Goal: Find specific page/section: Find specific page/section

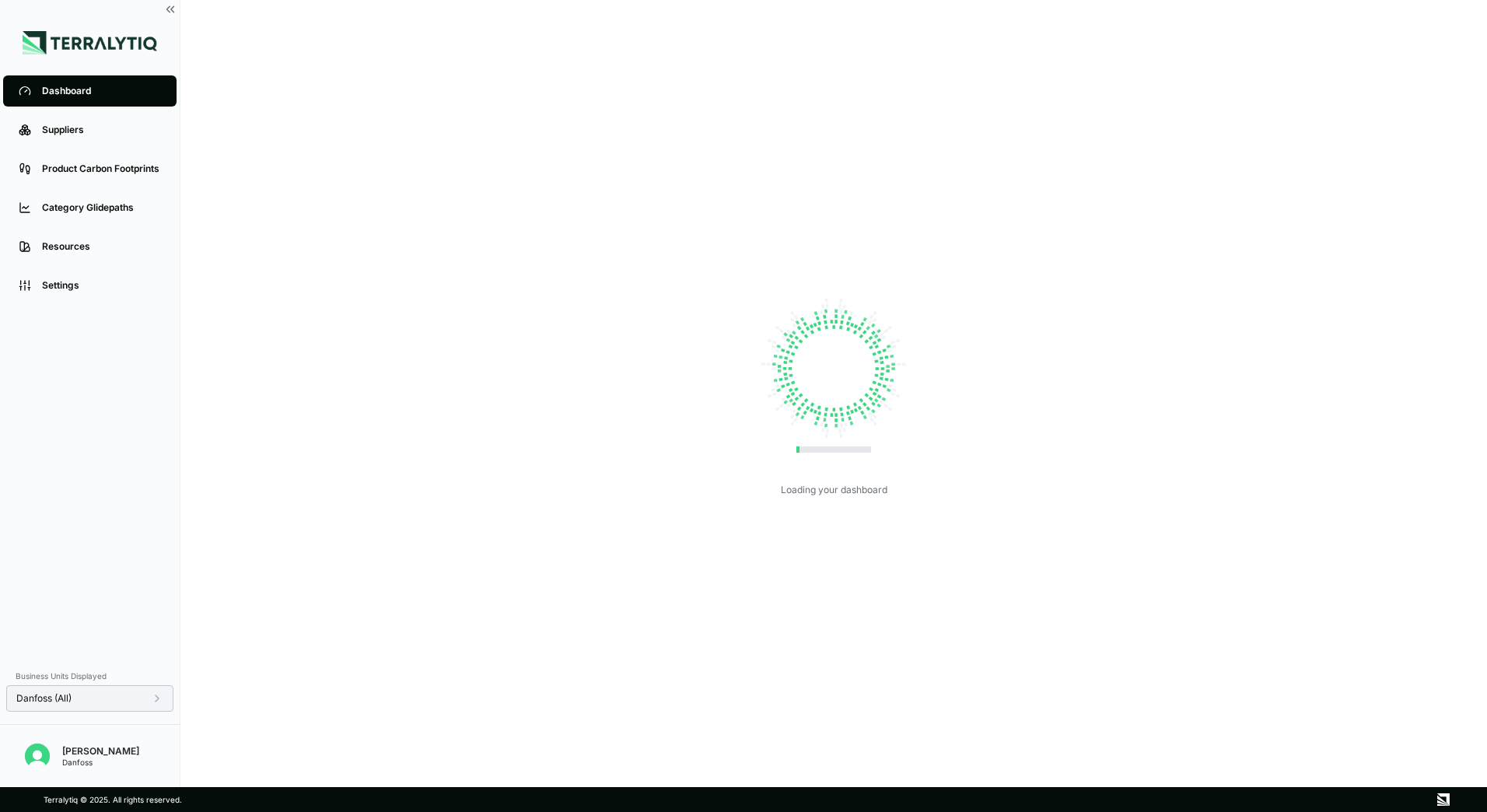
click at [135, 693] on div "Danfoss (All)" at bounding box center [90, 698] width 147 height 12
click at [321, 721] on button "Apply" at bounding box center [317, 715] width 36 height 17
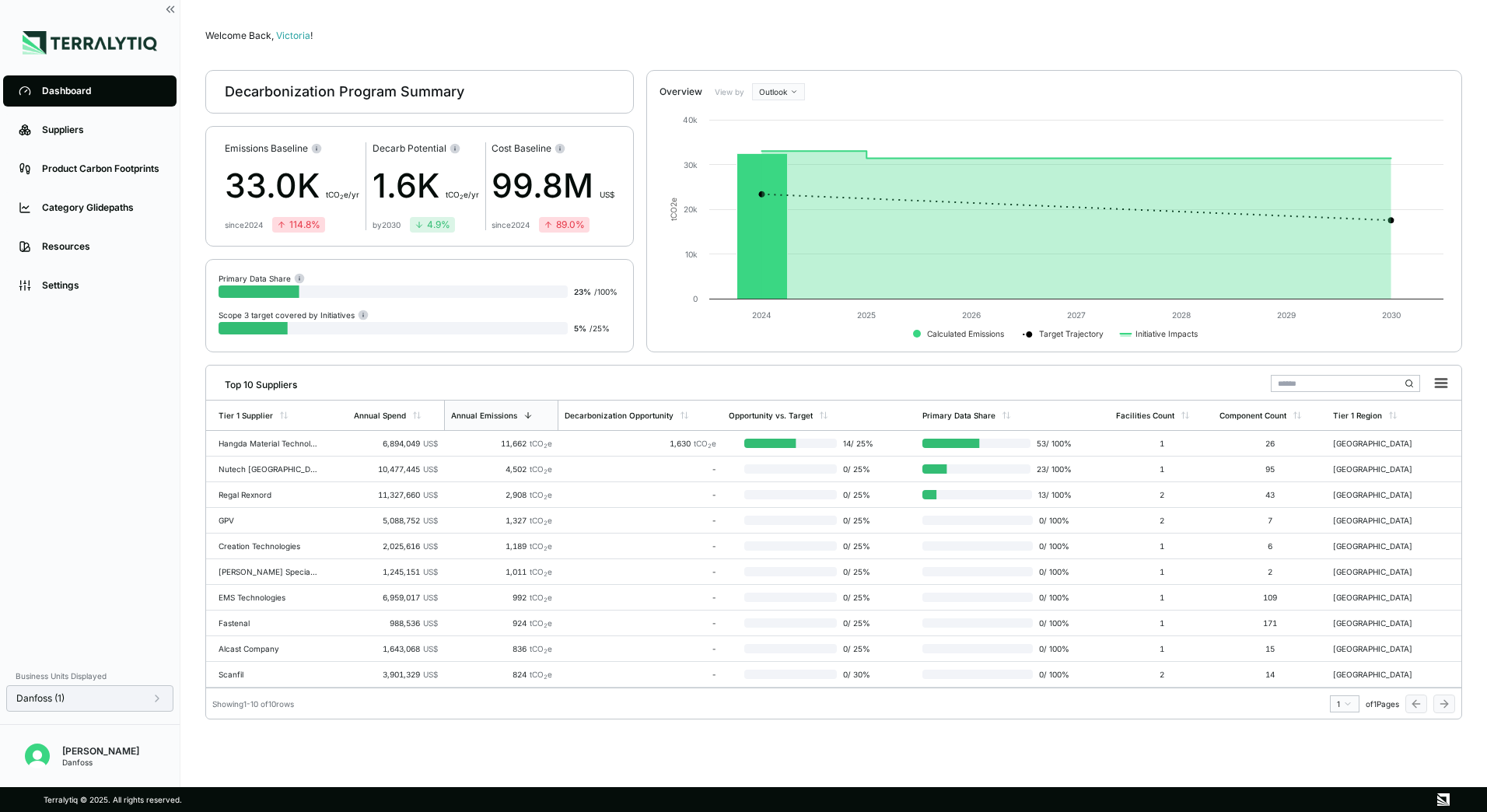
click at [150, 699] on div "Danfoss (1)" at bounding box center [90, 698] width 147 height 12
click at [313, 718] on button "Apply" at bounding box center [317, 715] width 36 height 17
click at [410, 417] on div "Annual Spend" at bounding box center [388, 415] width 68 height 9
click at [1341, 386] on input "text" at bounding box center [1345, 383] width 149 height 17
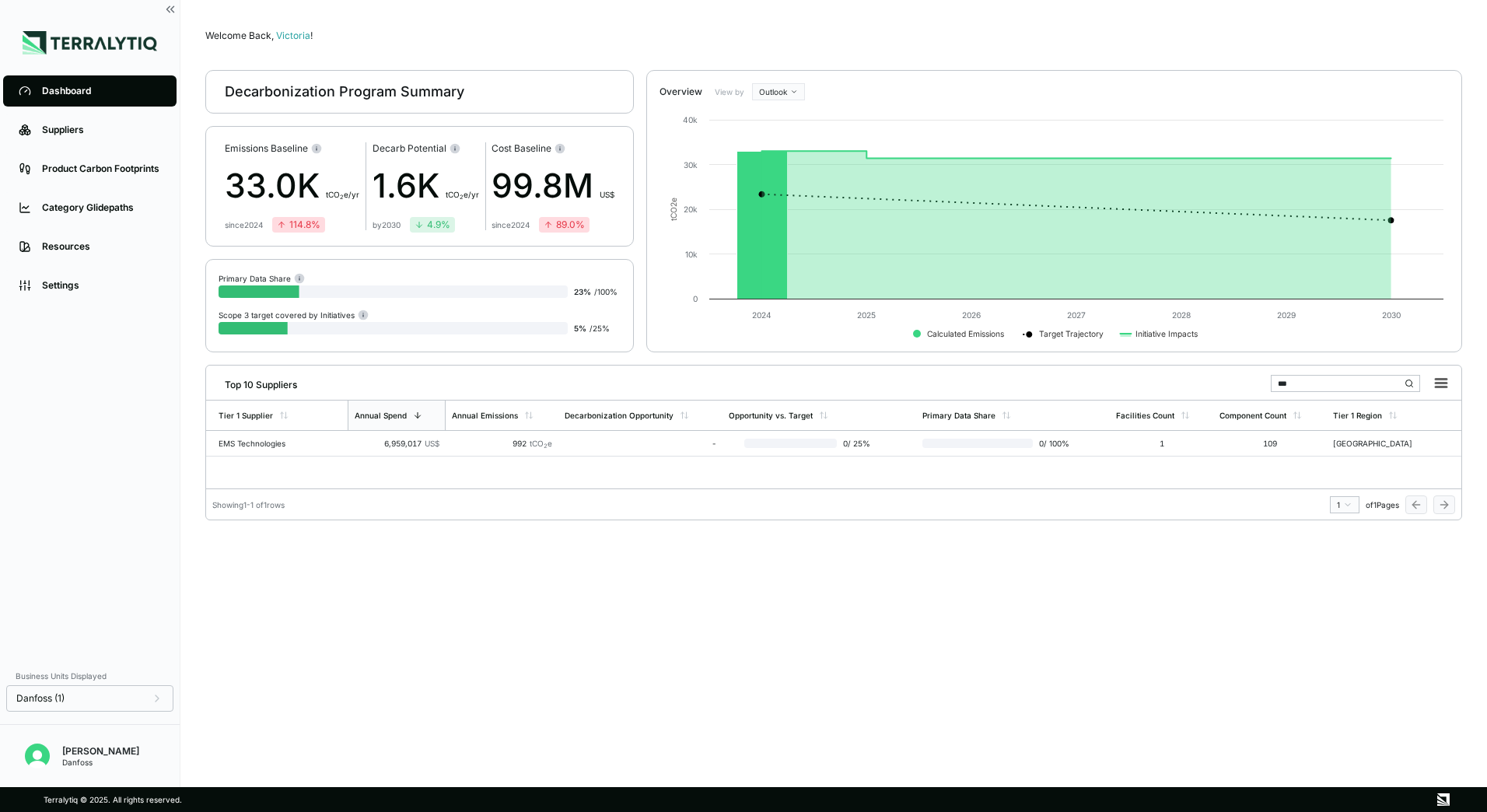
type input "***"
click at [292, 441] on div "EMS Technologies" at bounding box center [269, 442] width 100 height 9
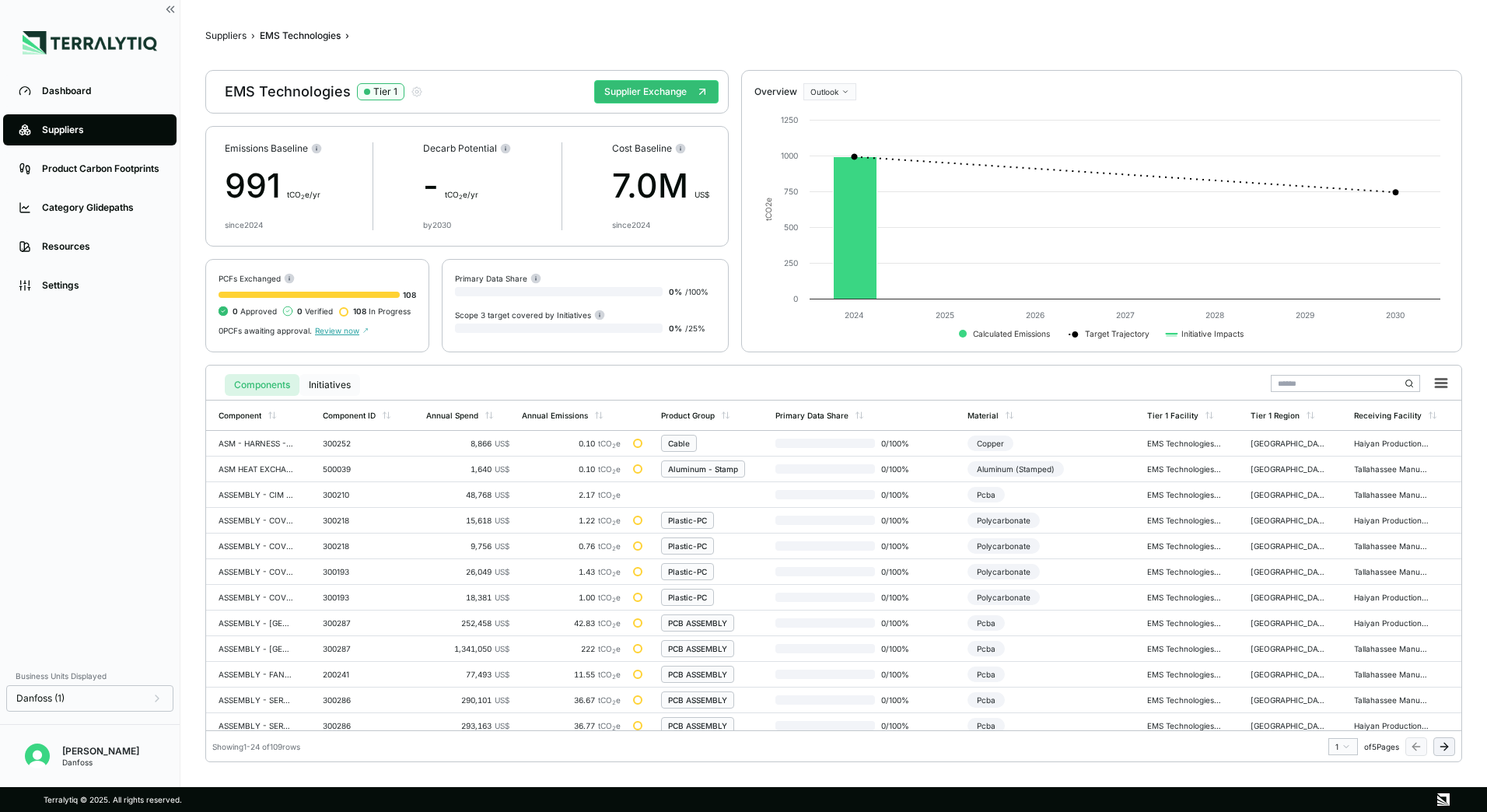
click at [351, 379] on button "Initiatives" at bounding box center [330, 384] width 60 height 22
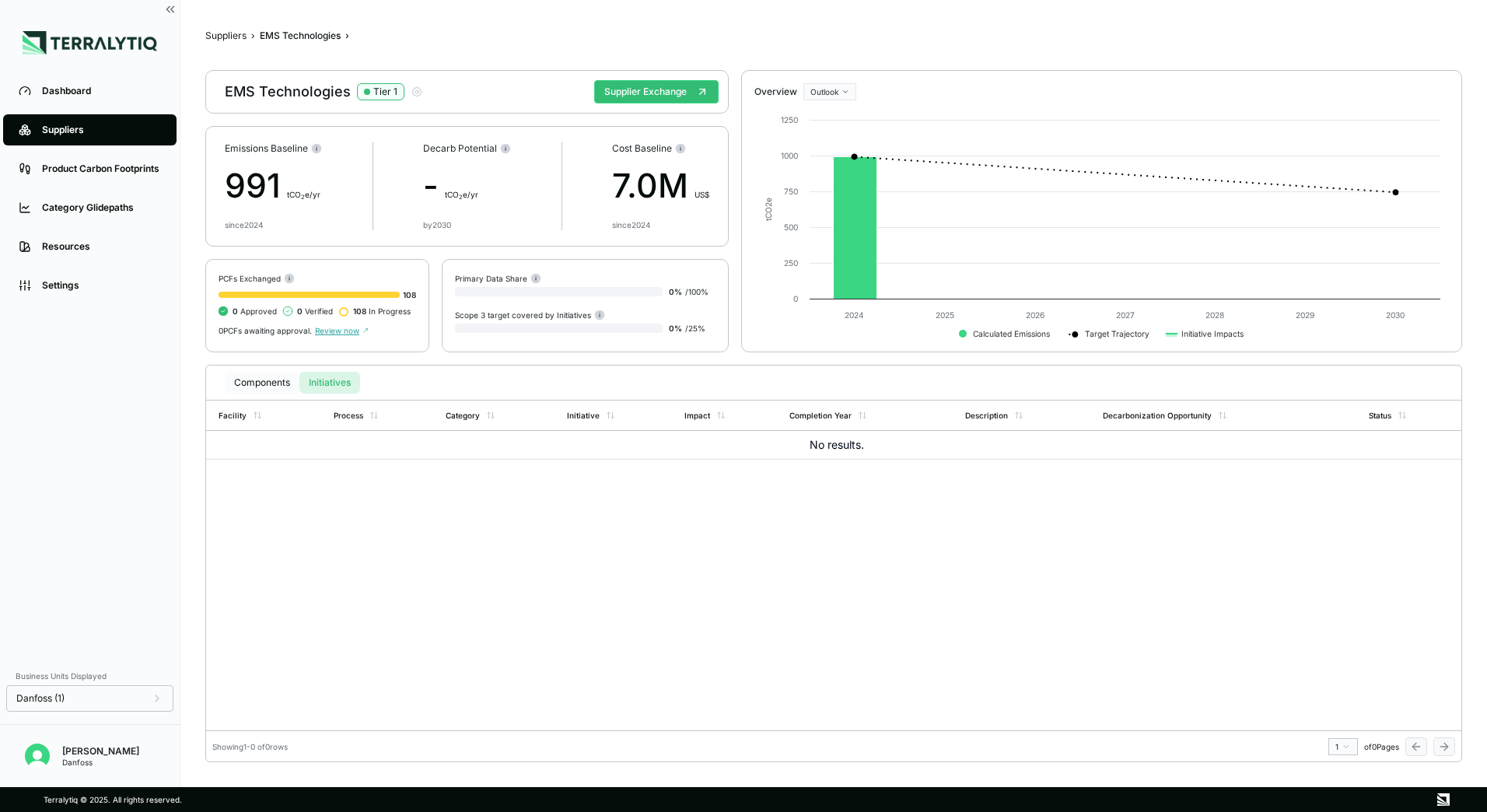
click at [248, 388] on button "Components" at bounding box center [261, 382] width 74 height 22
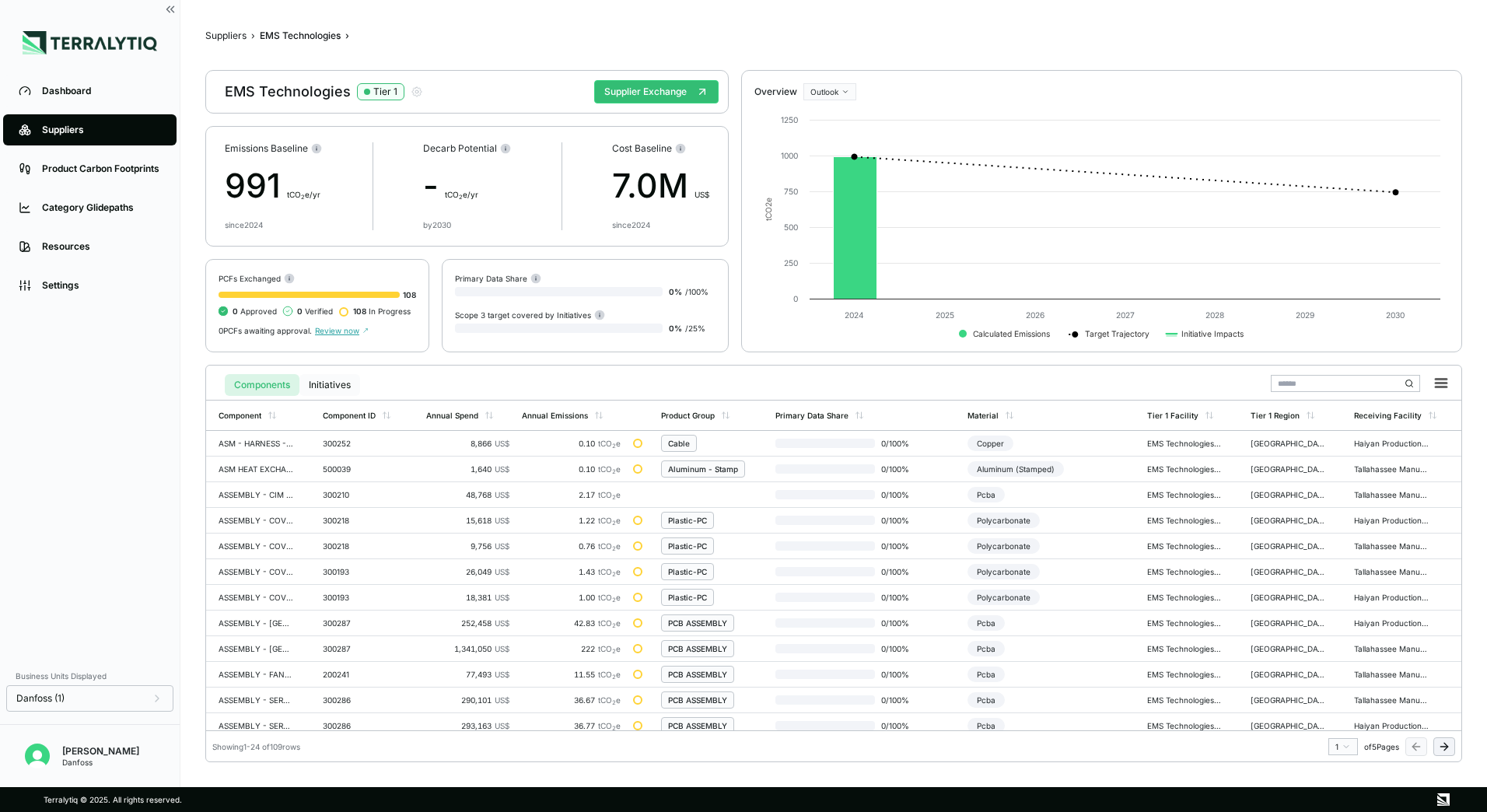
click at [343, 392] on button "Initiatives" at bounding box center [330, 384] width 60 height 22
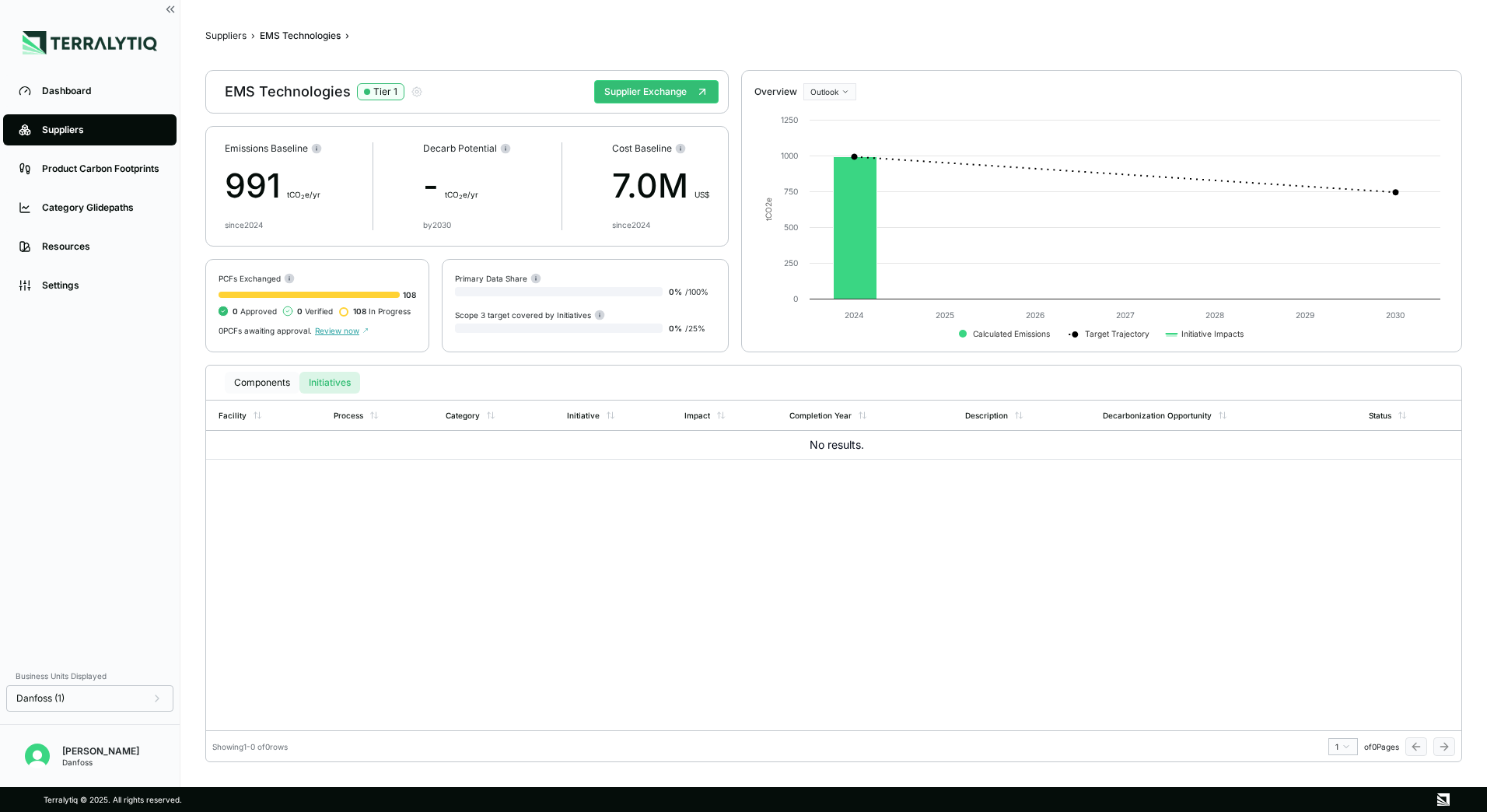
click at [273, 381] on button "Components" at bounding box center [261, 382] width 74 height 22
